Goal: Download file/media

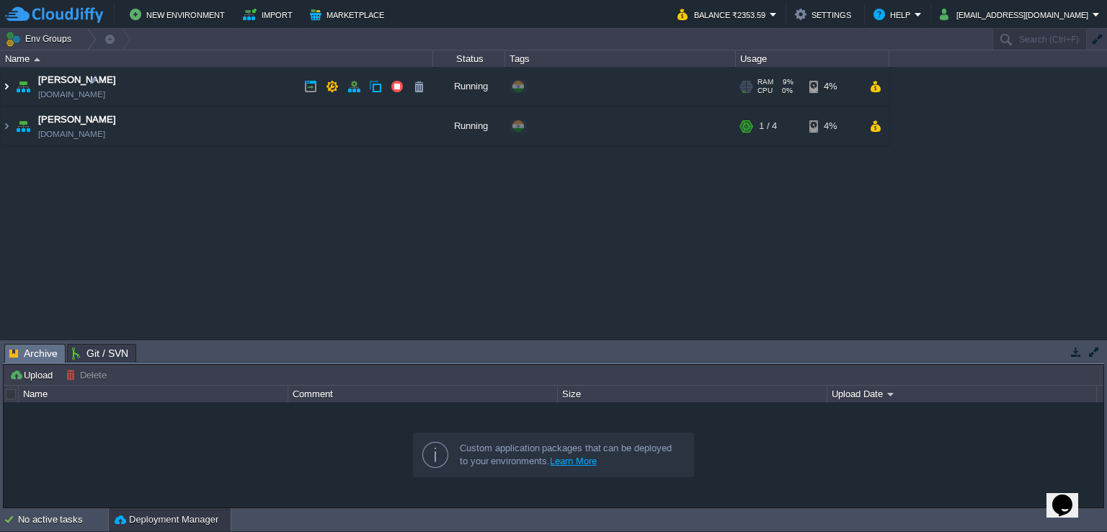
click at [4, 83] on img at bounding box center [7, 86] width 12 height 39
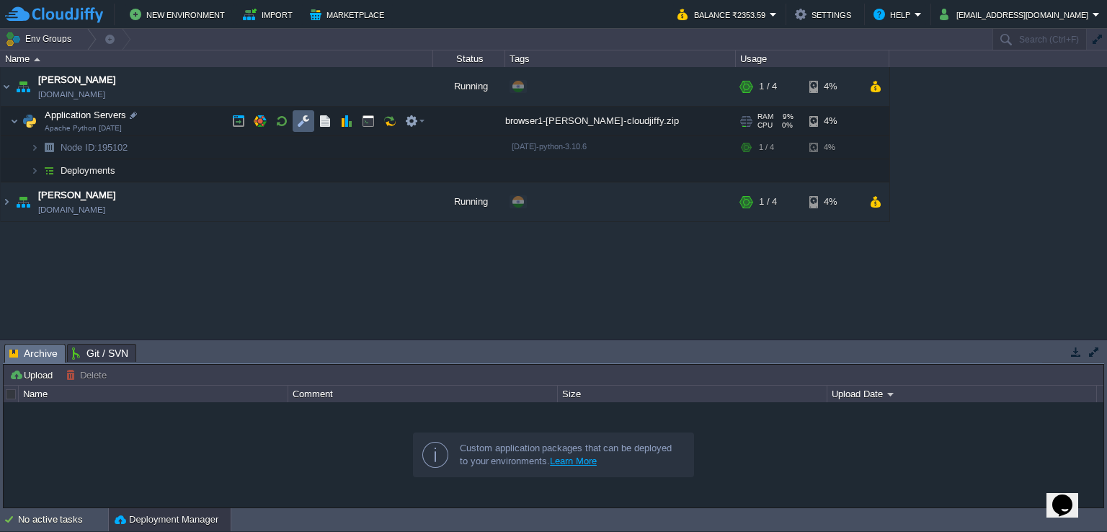
click at [303, 130] on td at bounding box center [304, 121] width 22 height 22
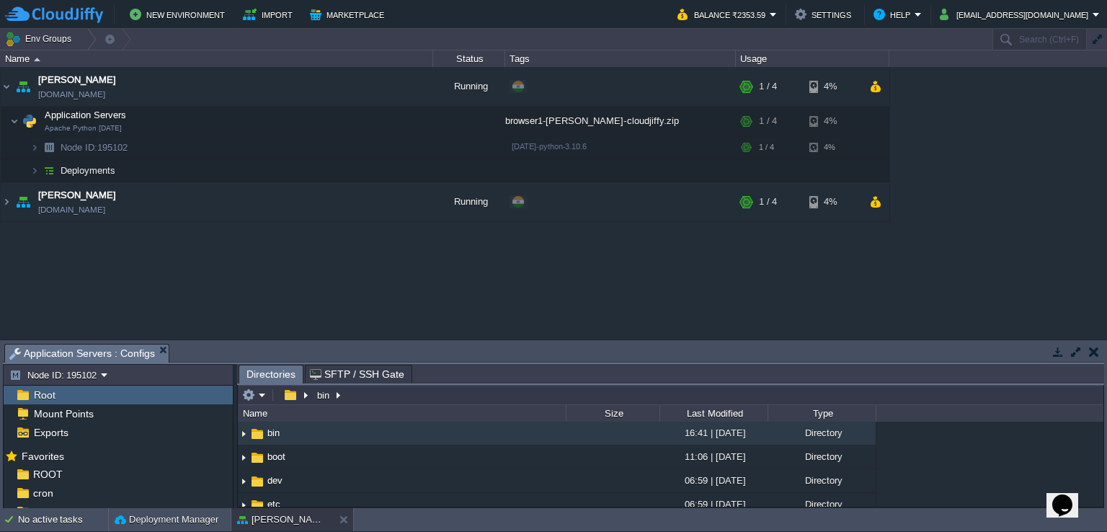
click at [1075, 350] on button "button" at bounding box center [1075, 351] width 13 height 13
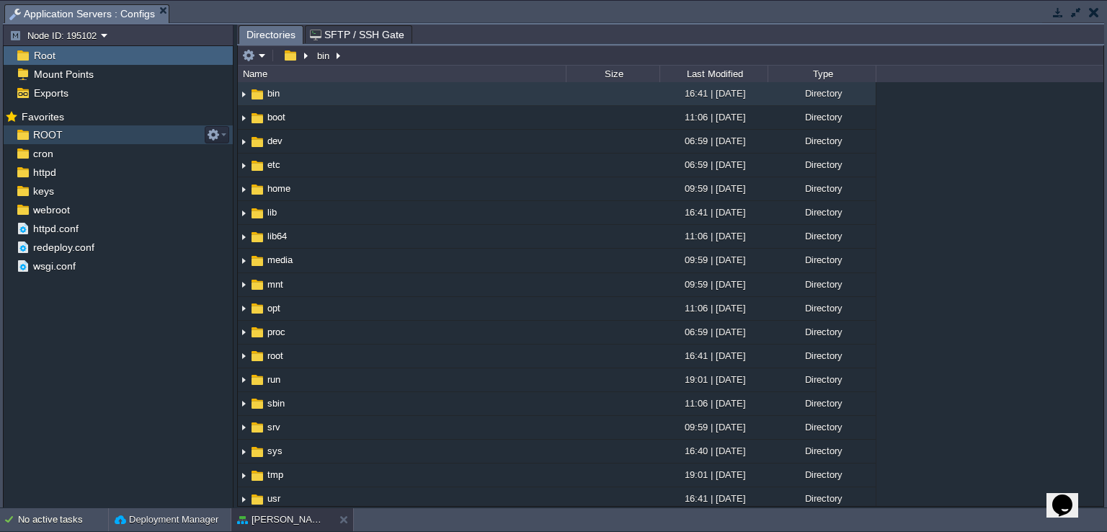
click at [63, 133] on div "ROOT" at bounding box center [118, 134] width 229 height 19
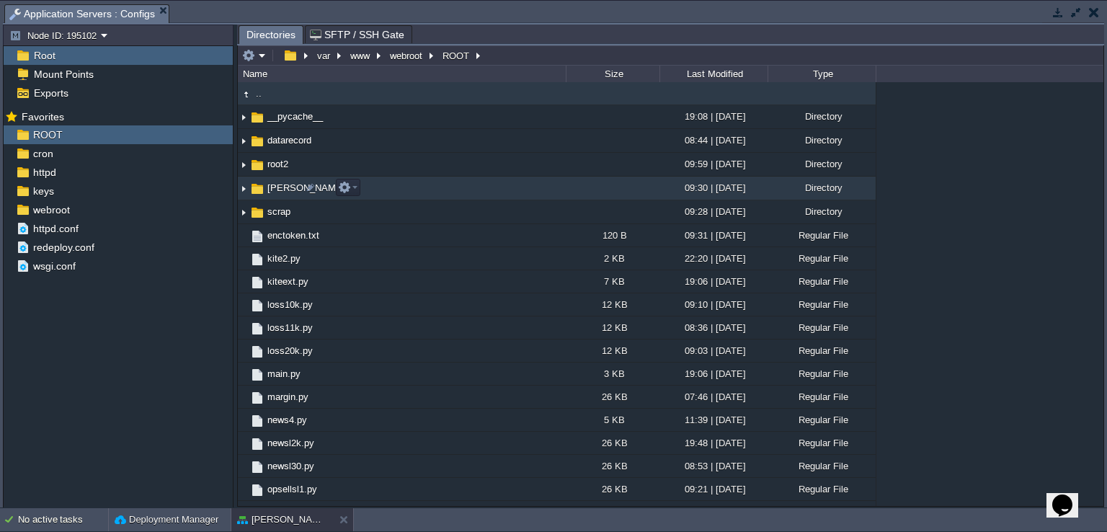
click at [242, 187] on img at bounding box center [244, 188] width 12 height 22
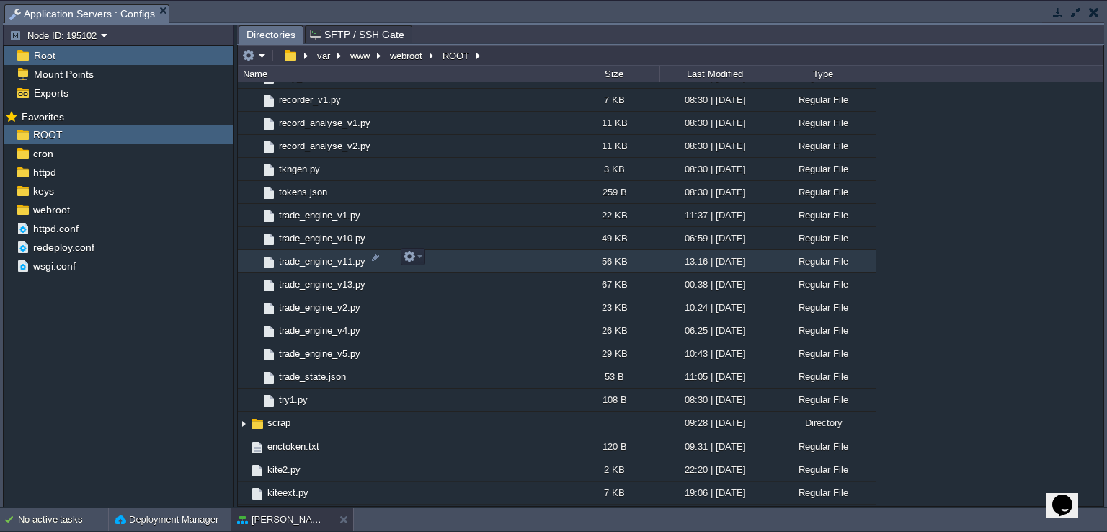
scroll to position [360, 0]
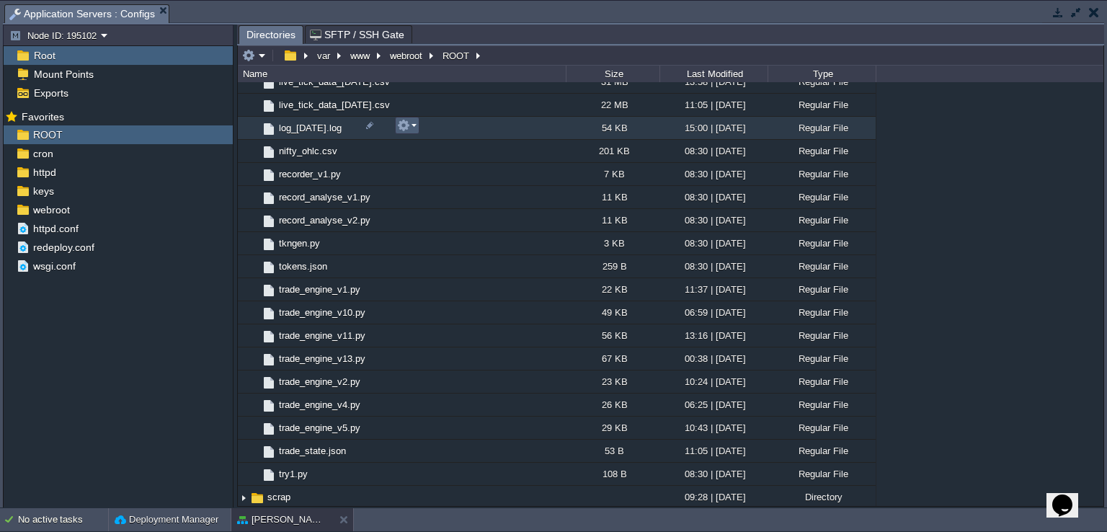
click at [412, 123] on em at bounding box center [406, 125] width 19 height 13
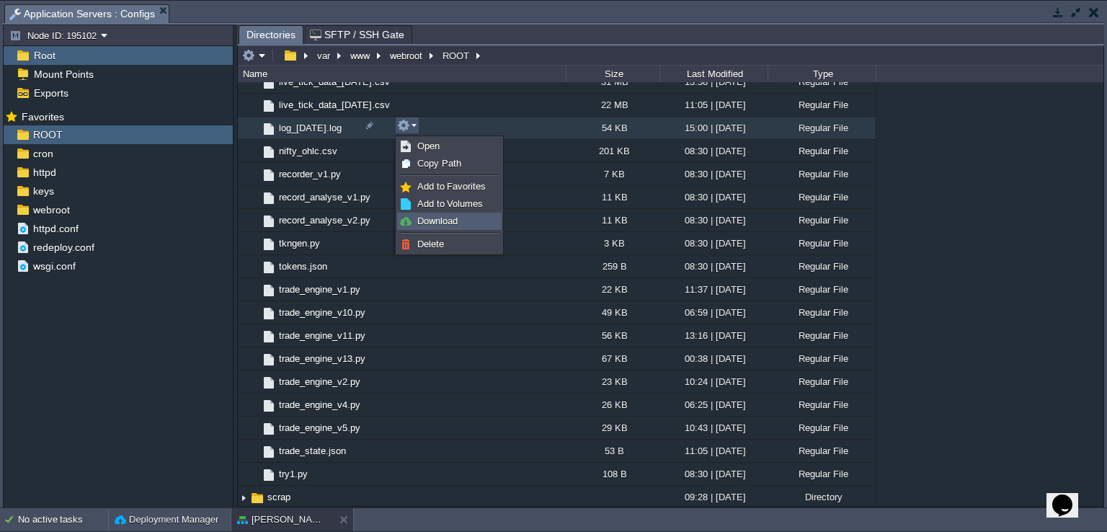
click at [447, 221] on span "Download" at bounding box center [437, 220] width 40 height 11
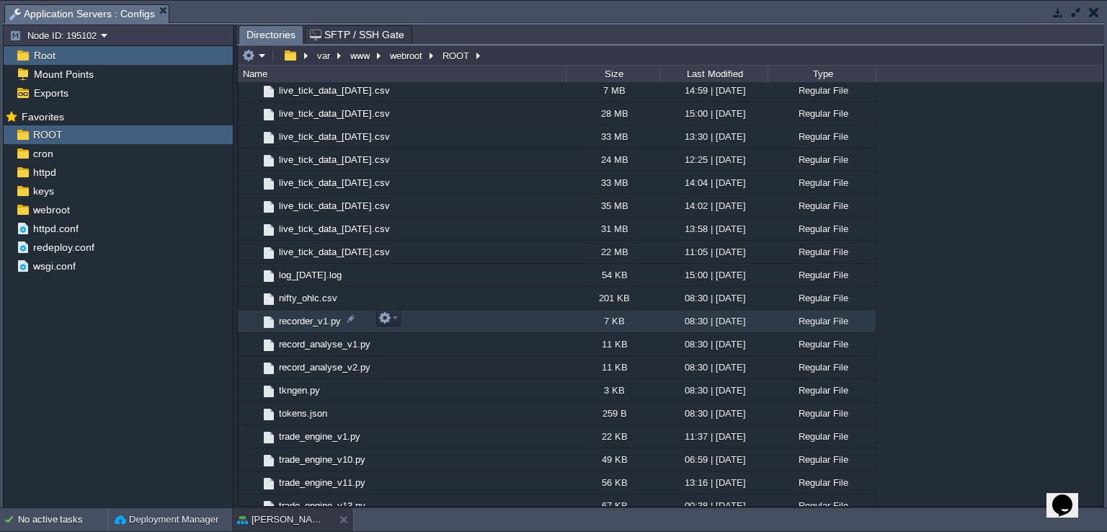
scroll to position [216, 0]
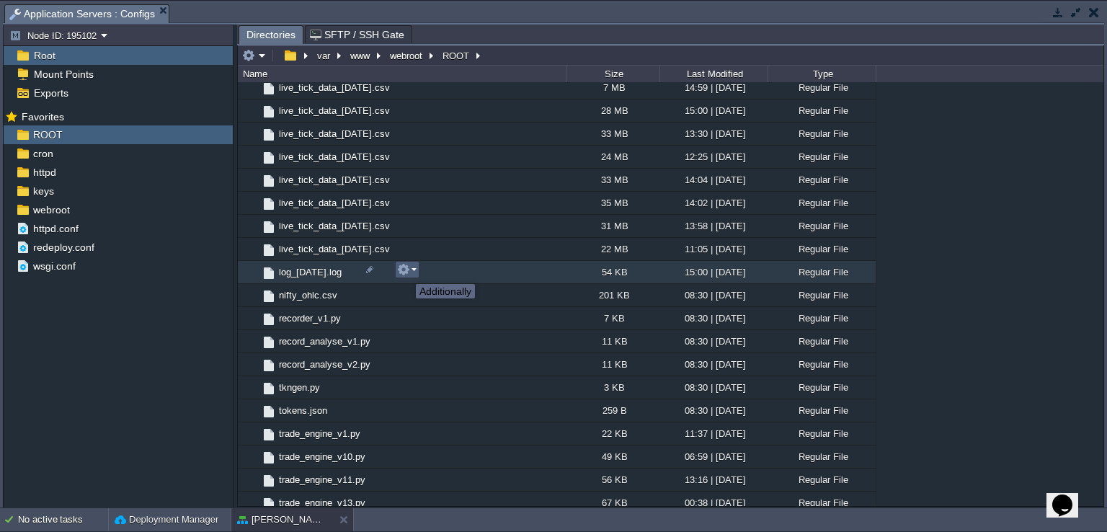
click at [405, 271] on button "button" at bounding box center [403, 269] width 13 height 13
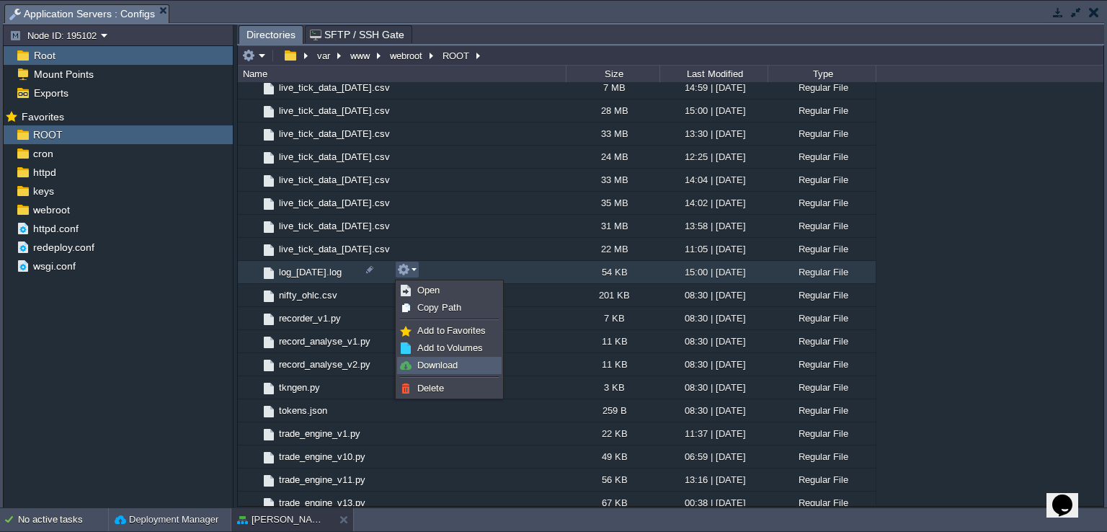
click at [442, 360] on span "Download" at bounding box center [437, 365] width 40 height 11
